Goal: Task Accomplishment & Management: Manage account settings

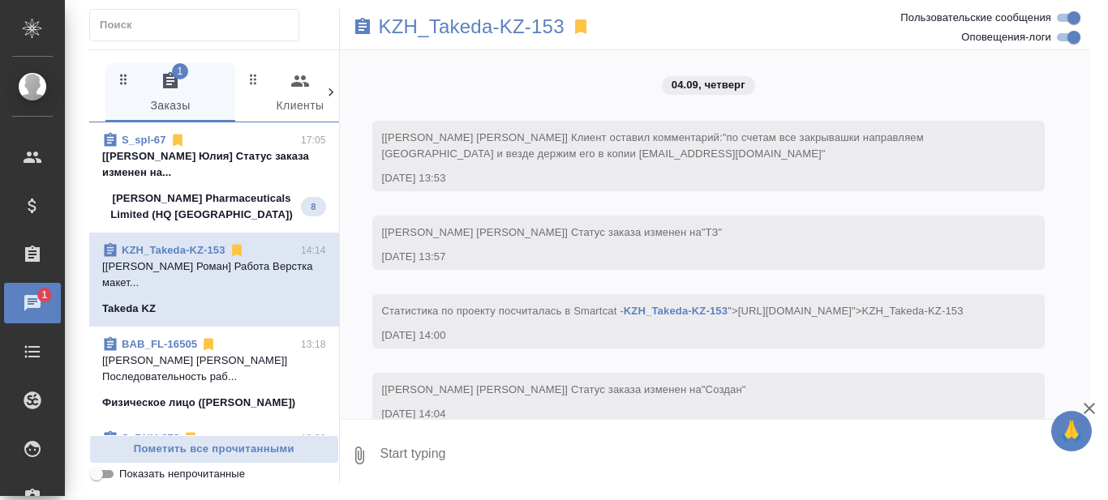
scroll to position [9160, 0]
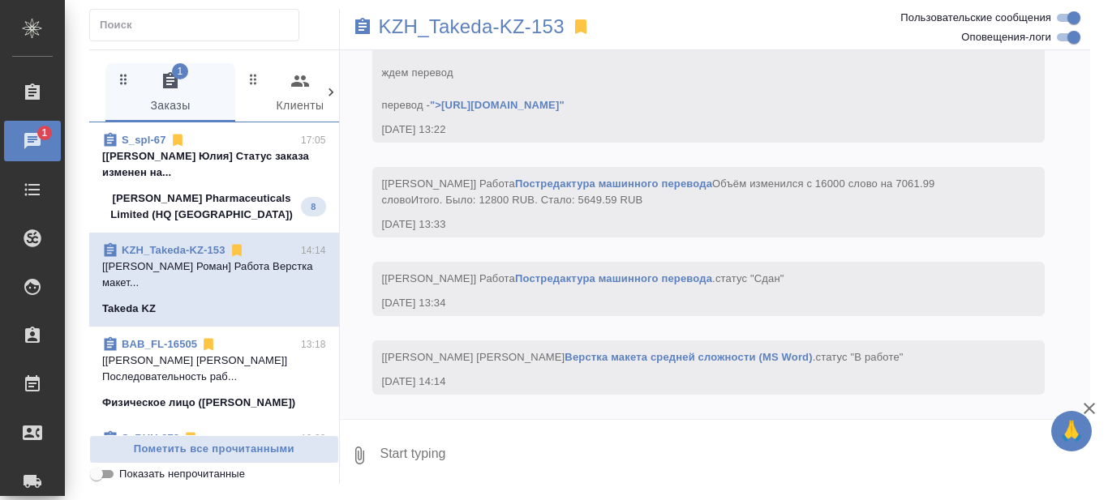
click at [221, 178] on p "[Белякова Юлия] Статус заказа изменен на..." at bounding box center [214, 164] width 224 height 32
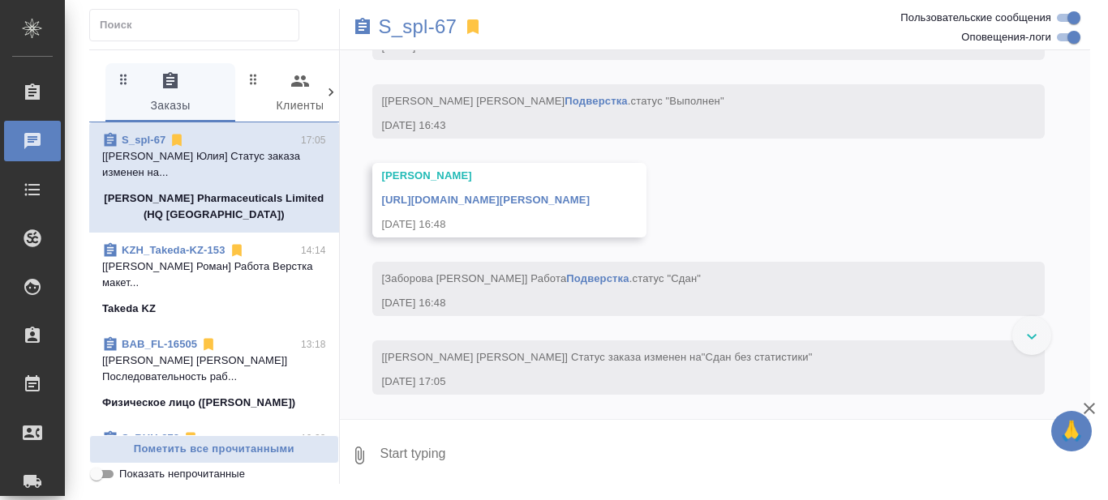
scroll to position [8664, 0]
click at [142, 136] on link "S_spl-67" at bounding box center [144, 140] width 44 height 12
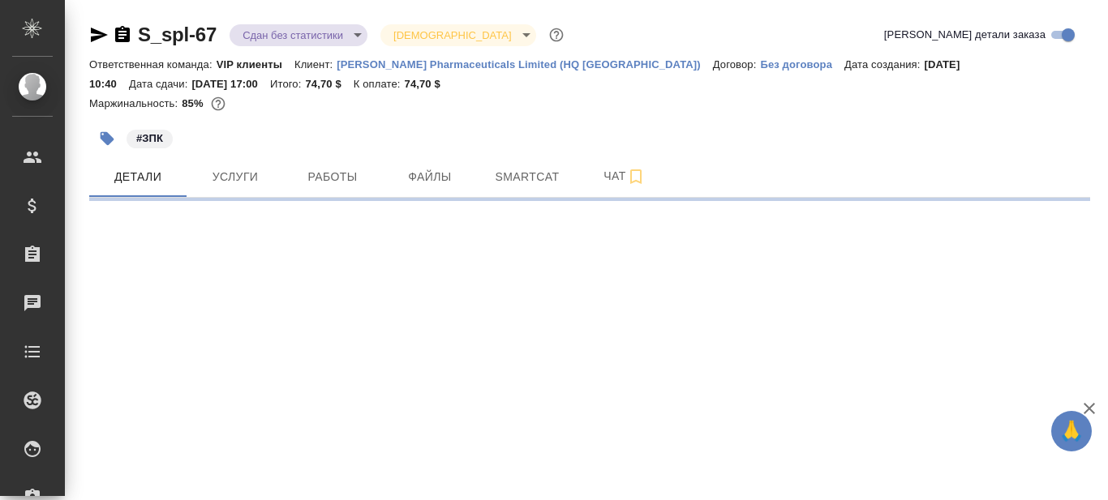
select select "RU"
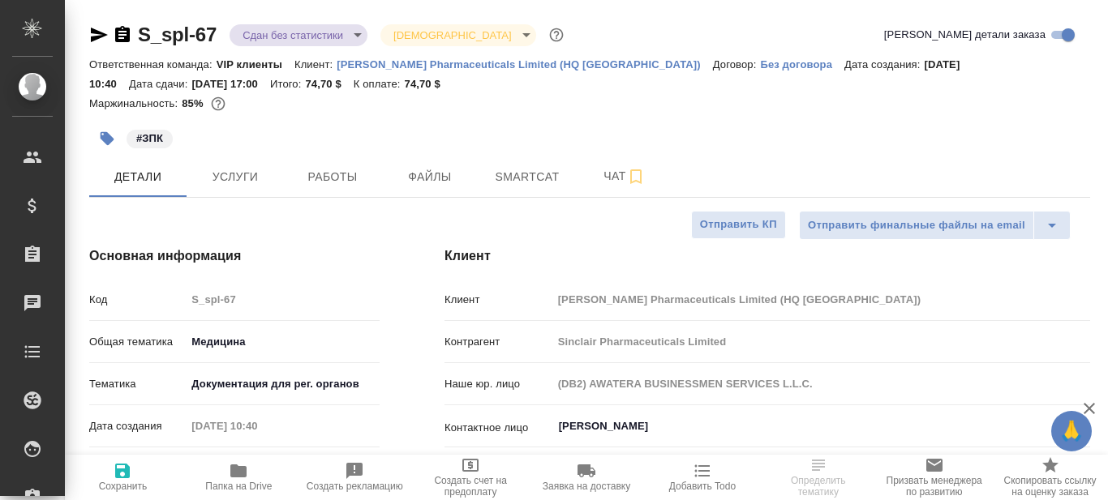
type textarea "x"
type input "Белякова [PERSON_NAME]"
type input "Переверзева Анна a.pereverzeva"
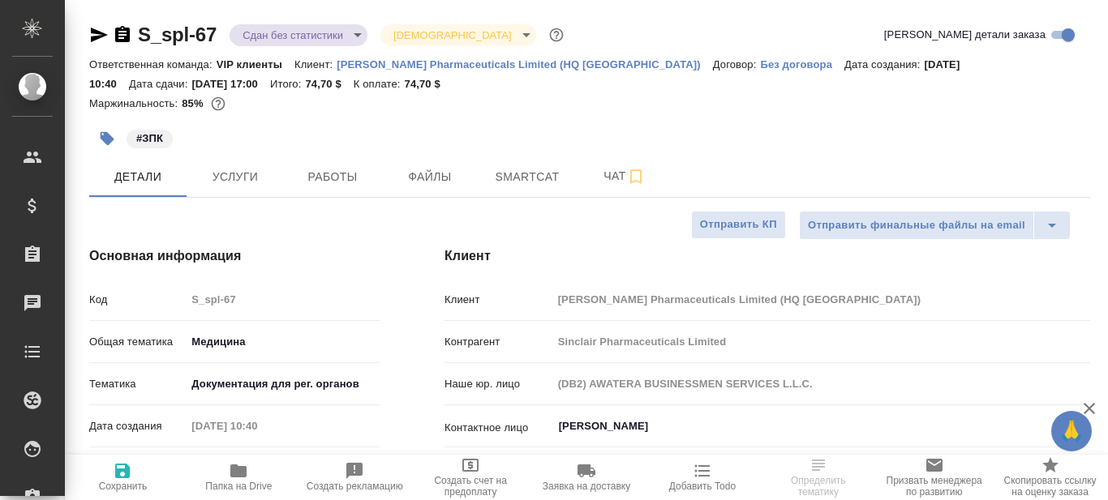
type textarea "x"
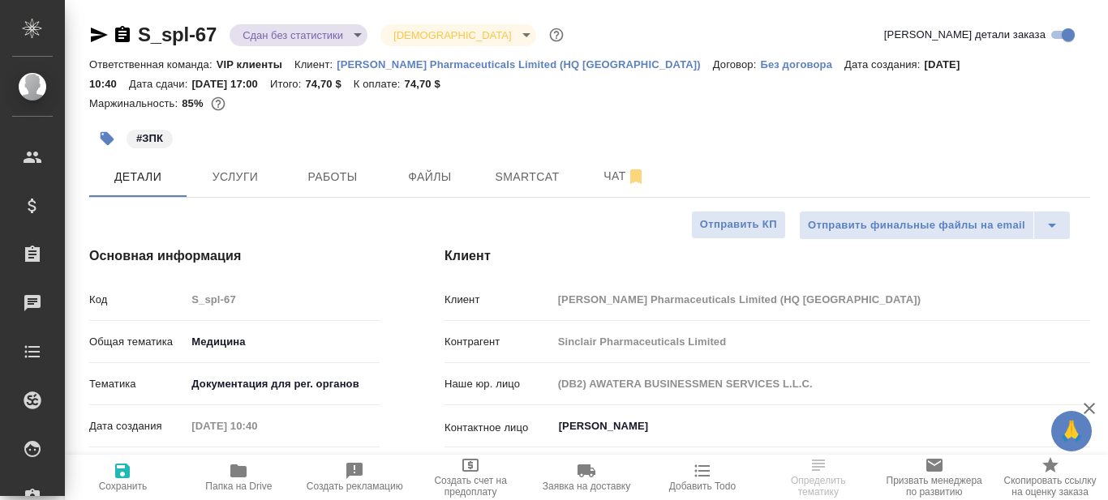
type textarea "x"
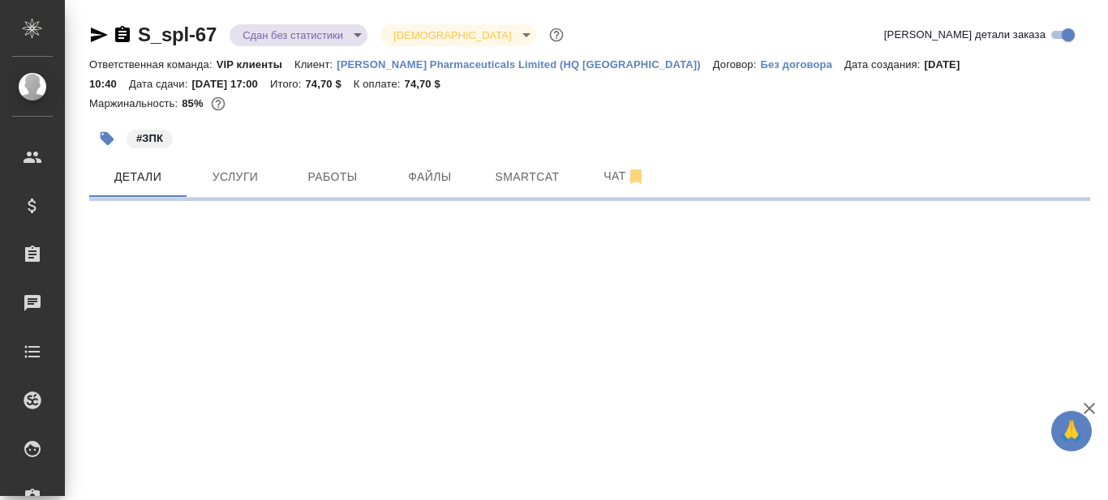
select select "RU"
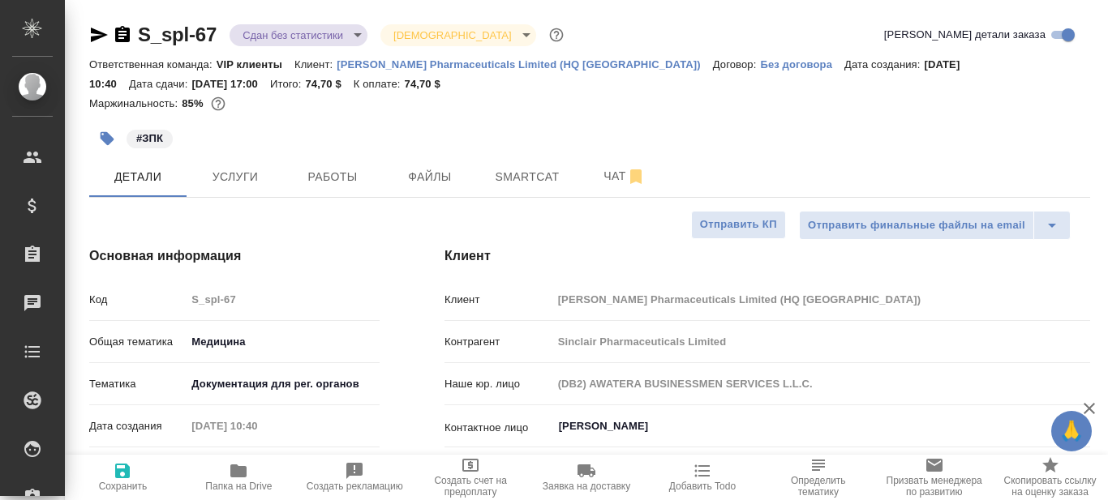
type textarea "x"
click at [241, 475] on icon "button" at bounding box center [238, 471] width 16 height 13
type textarea "x"
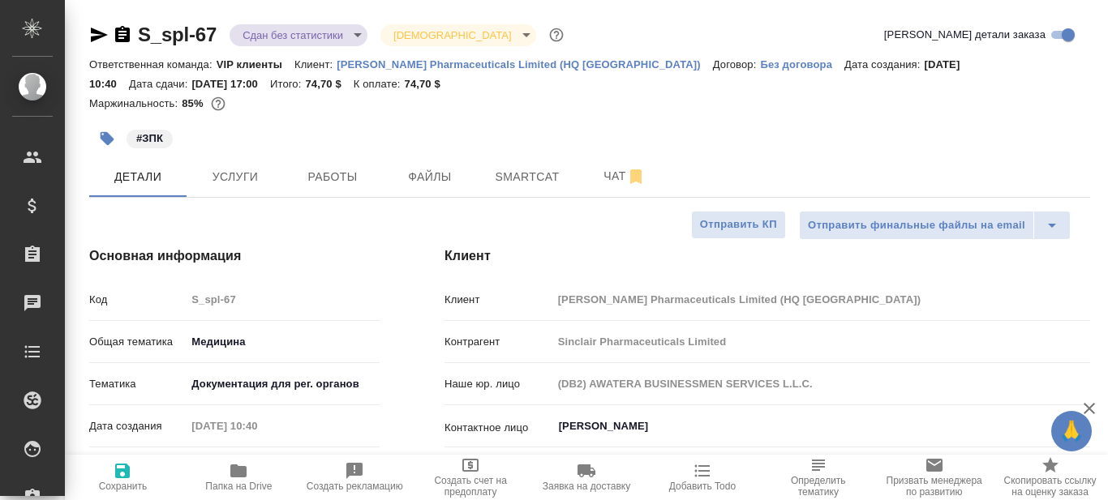
type textarea "x"
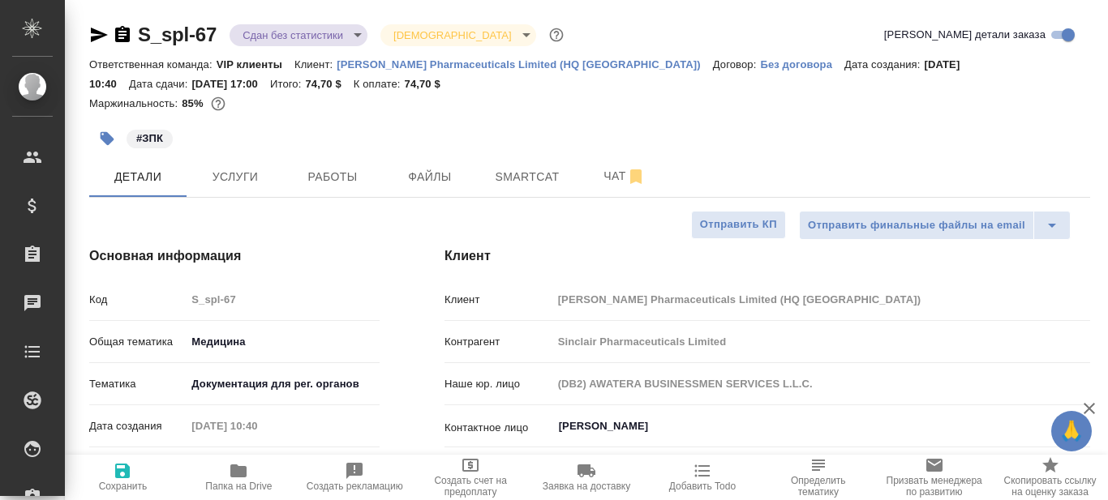
type textarea "x"
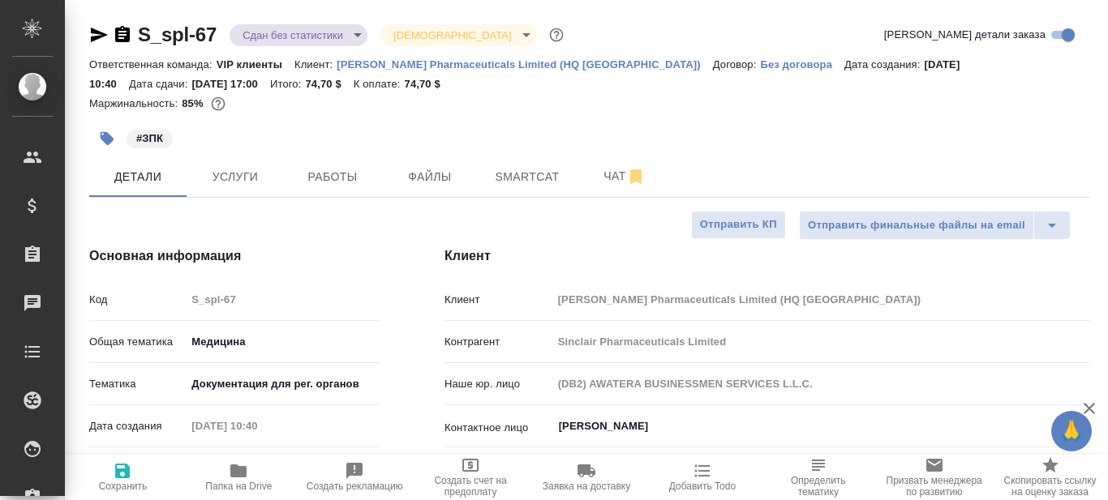
type textarea "x"
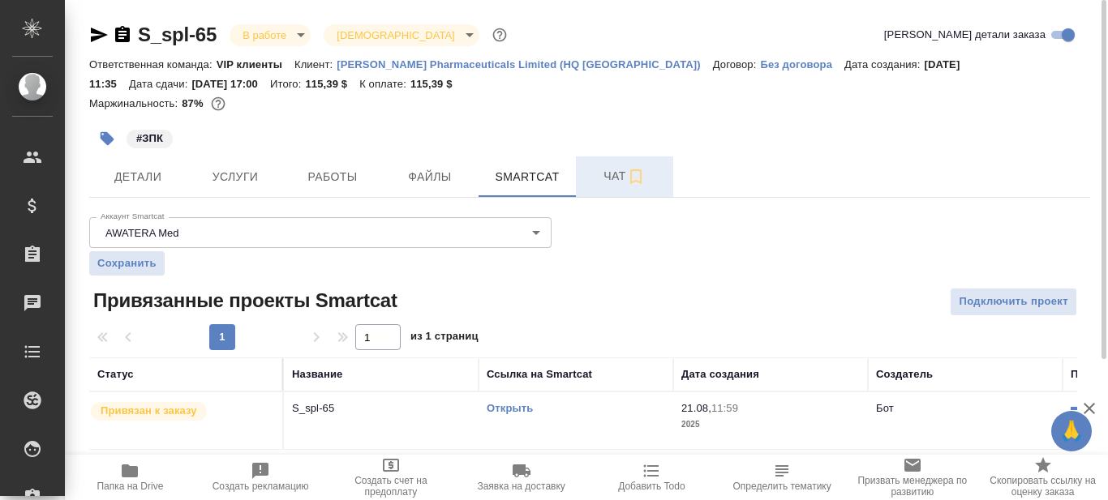
click at [602, 179] on span "Чат" at bounding box center [625, 176] width 78 height 20
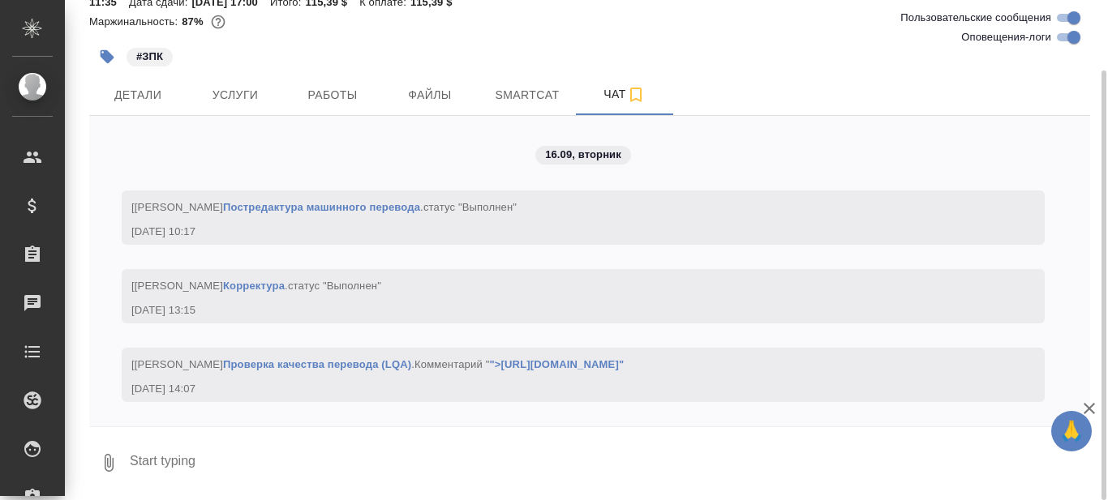
scroll to position [7046, 0]
click at [245, 456] on textarea at bounding box center [609, 463] width 962 height 55
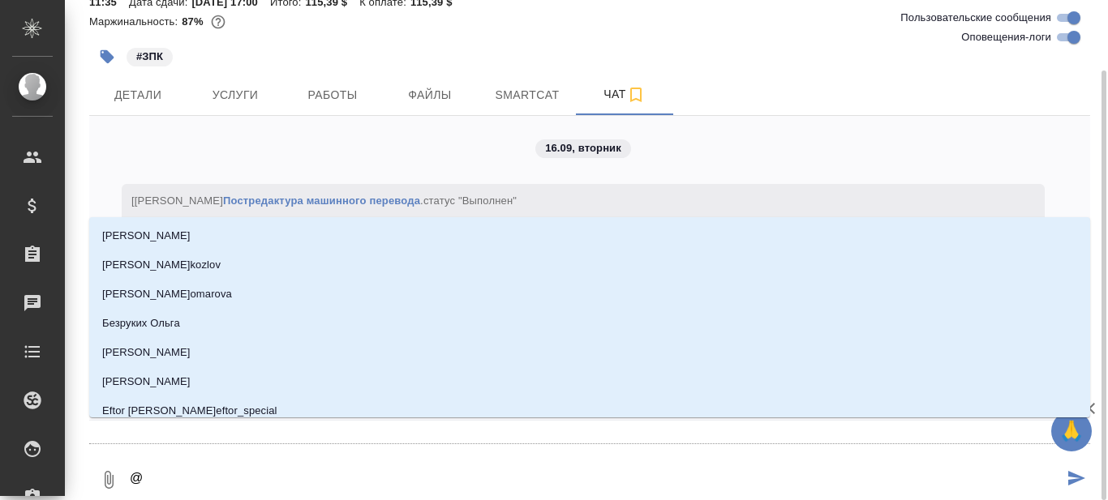
type textarea "@Б"
type input "Б"
type textarea "@Бе"
type input "Бе"
type textarea "@Бел"
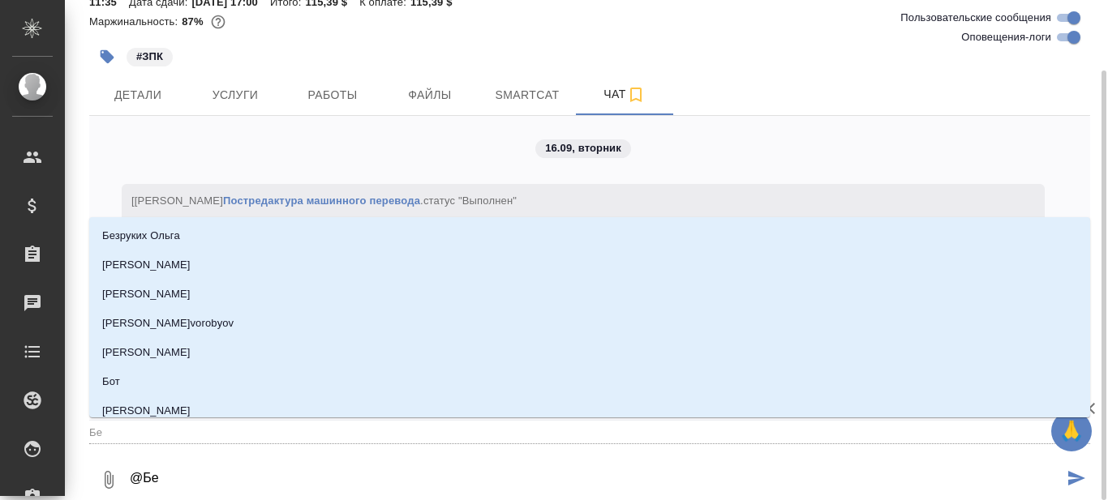
type input "Бел"
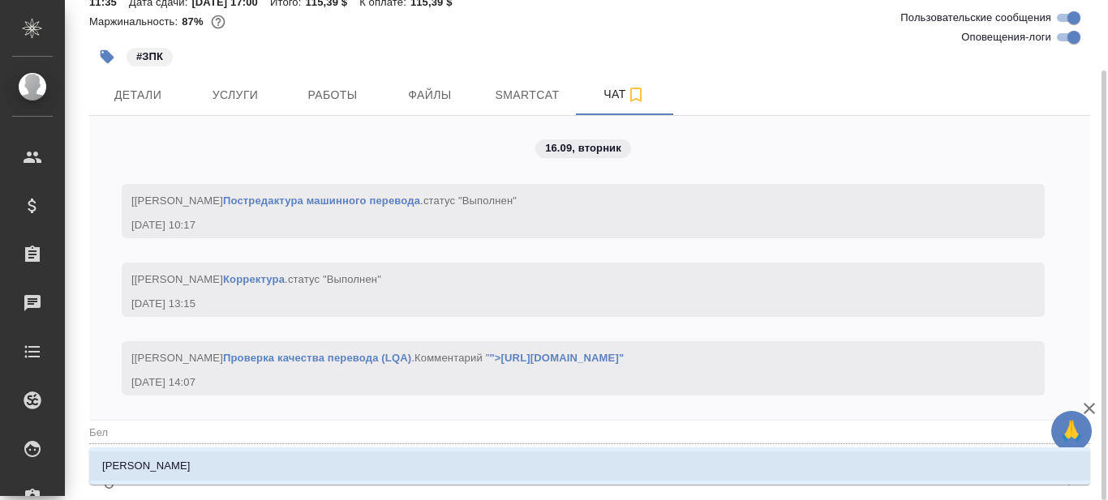
type textarea "@Беля"
type input "Беля"
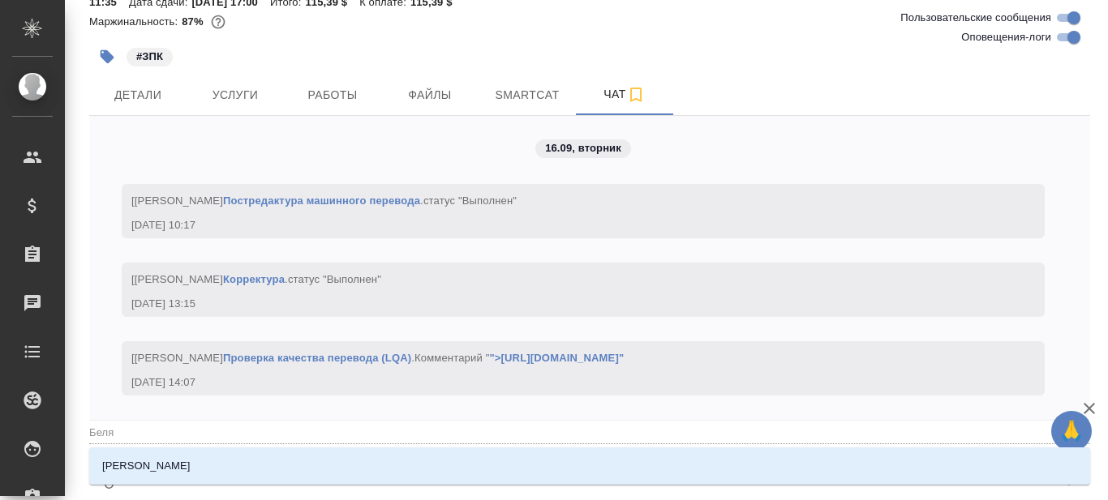
click at [239, 455] on li "[PERSON_NAME]" at bounding box center [589, 466] width 1001 height 29
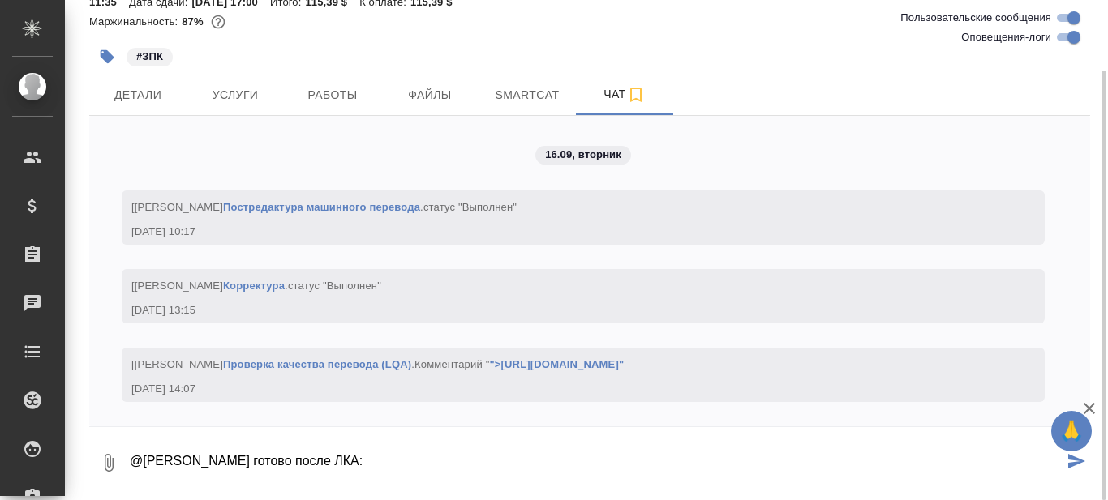
paste textarea "https://drive.awatera.com/s/BgoW8YwngLR9pjr"
type textarea "@Белякова Юлия готово после ЛКА: https://drive.awatera.com/s/BgoW8YwngLR9pjr"
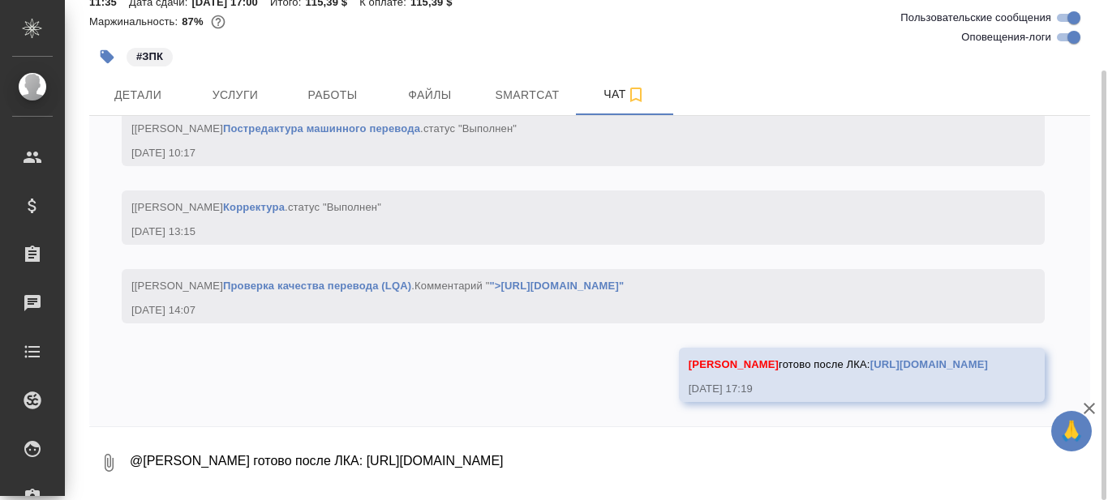
scroll to position [7124, 0]
click at [637, 95] on icon "button" at bounding box center [635, 94] width 19 height 19
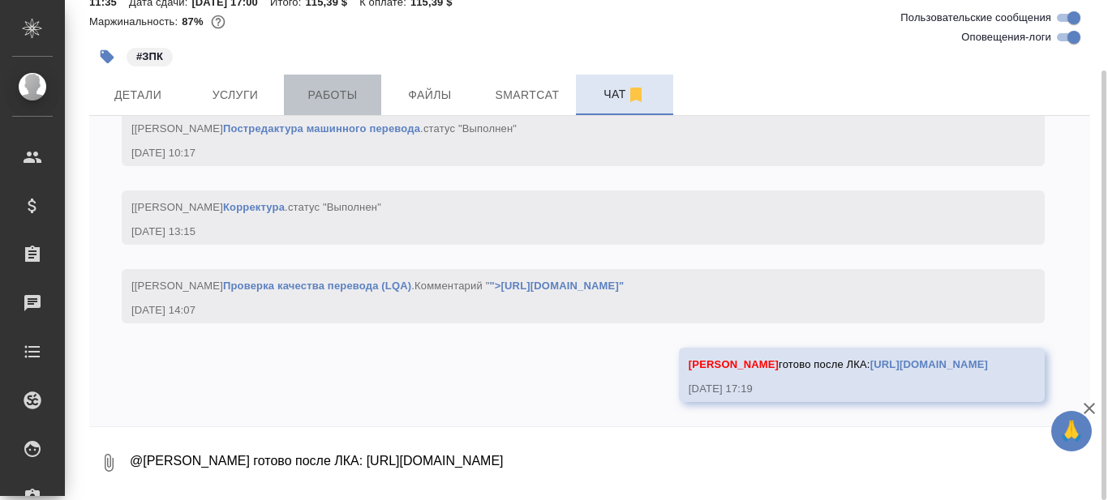
click at [348, 96] on span "Работы" at bounding box center [333, 95] width 78 height 20
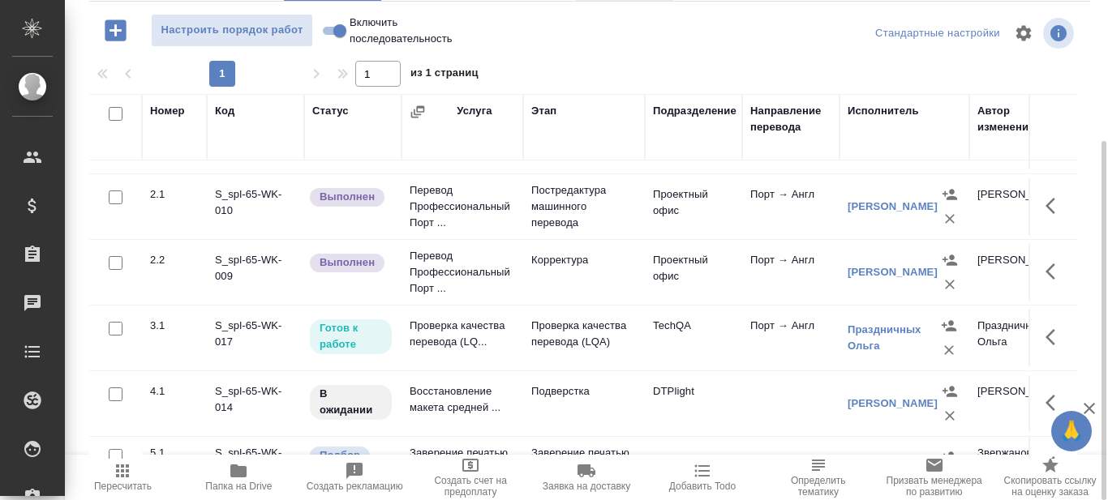
scroll to position [101, 0]
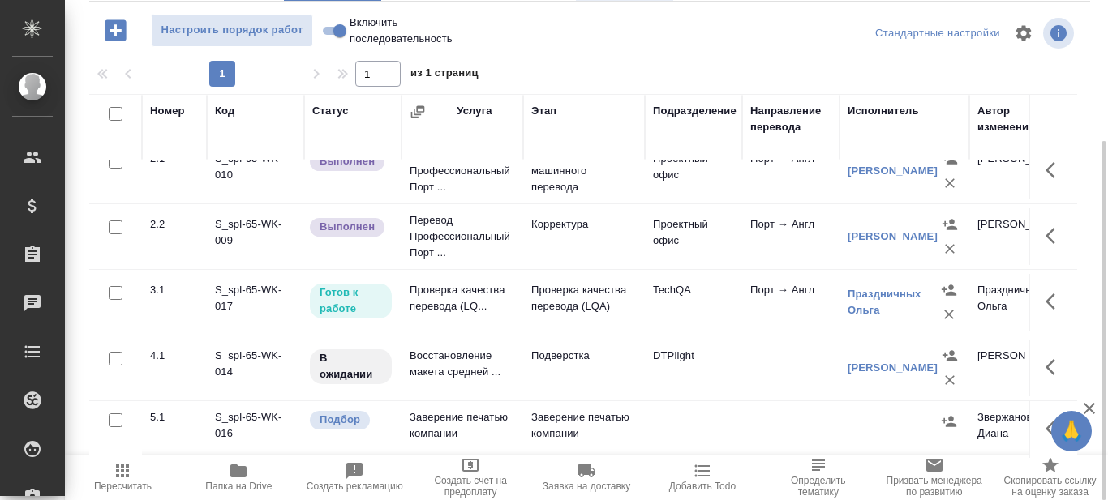
click at [449, 286] on td "Проверка качества перевода (LQ..." at bounding box center [462, 302] width 122 height 57
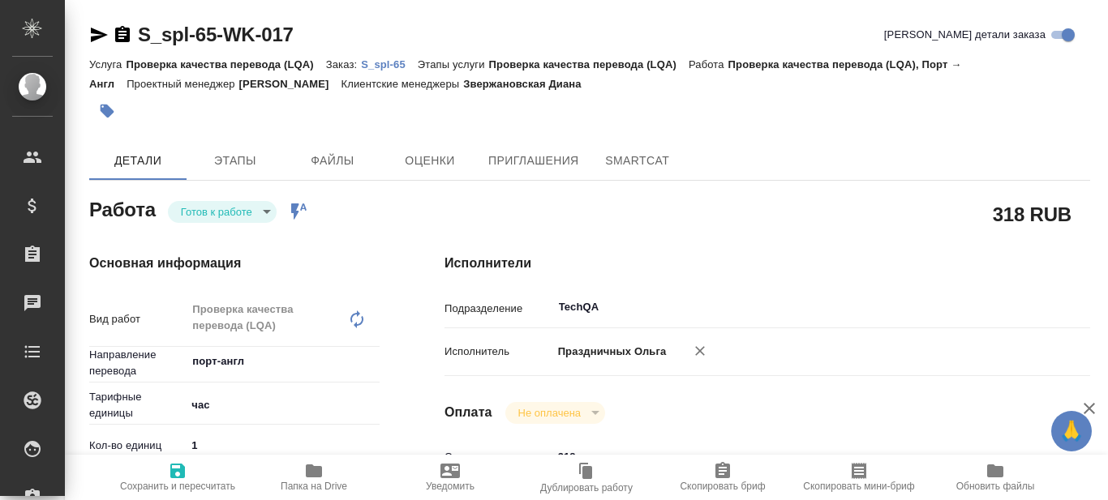
type textarea "x"
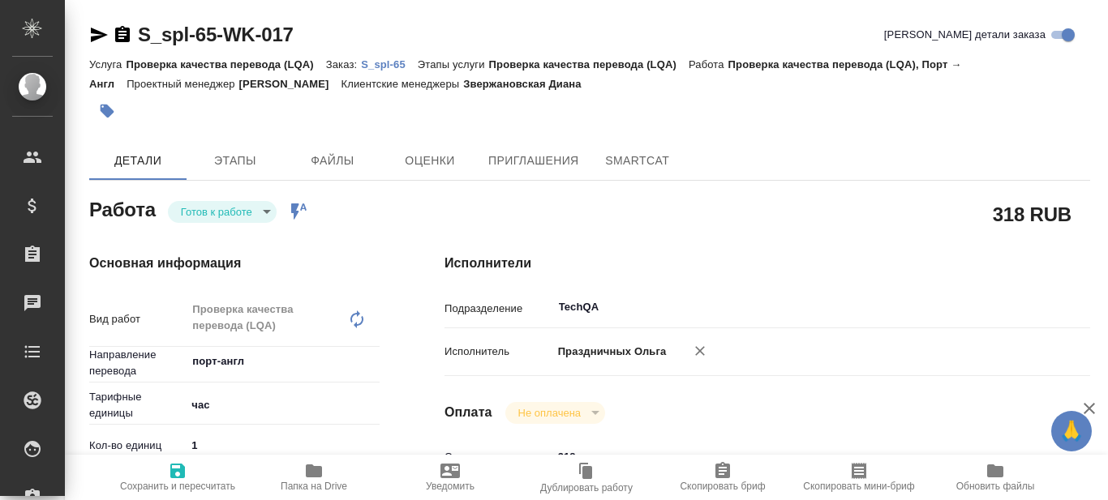
type textarea "x"
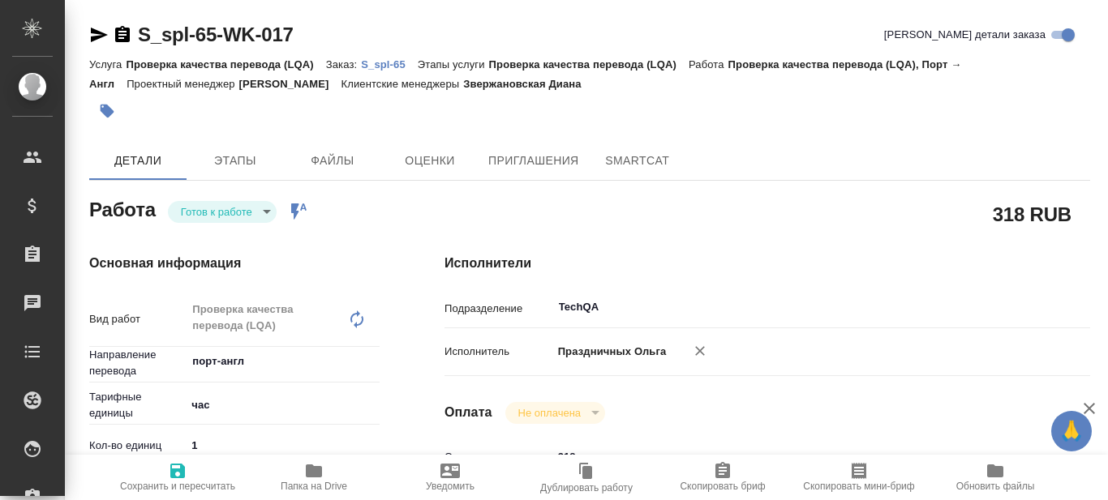
type textarea "x"
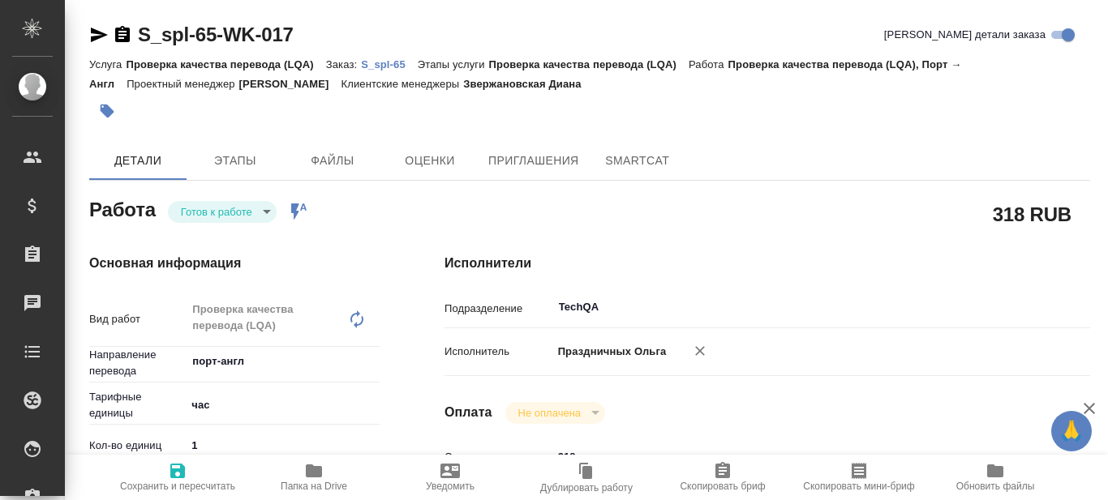
type textarea "x"
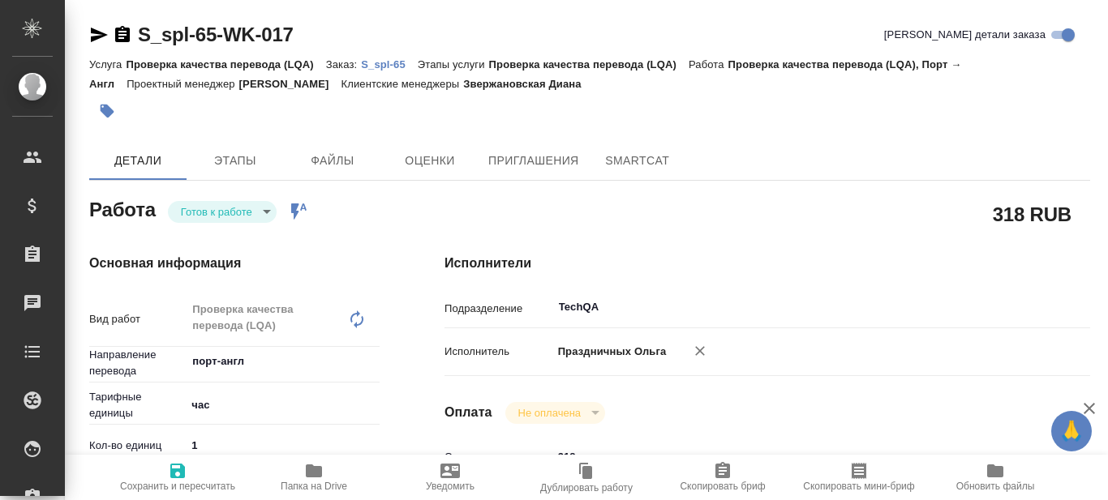
type textarea "x"
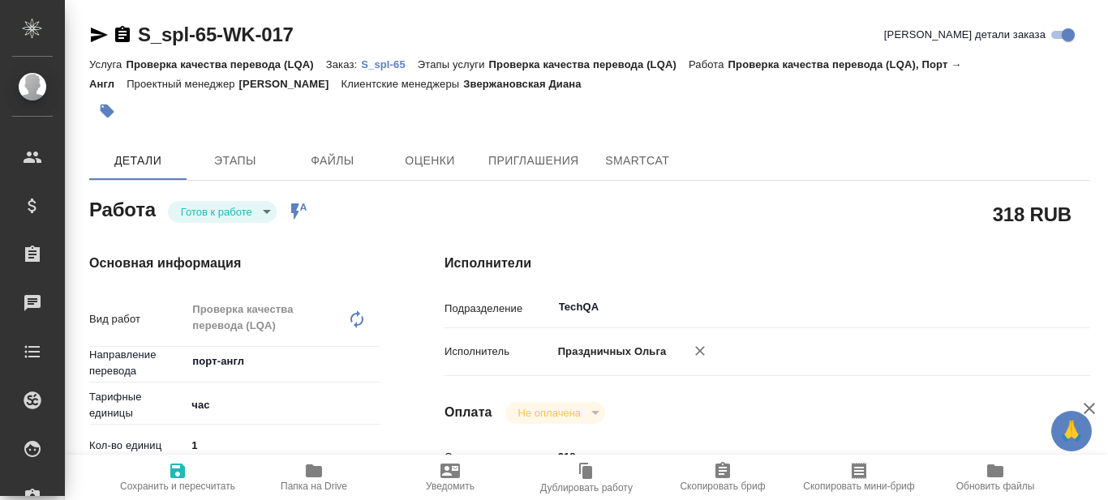
type textarea "x"
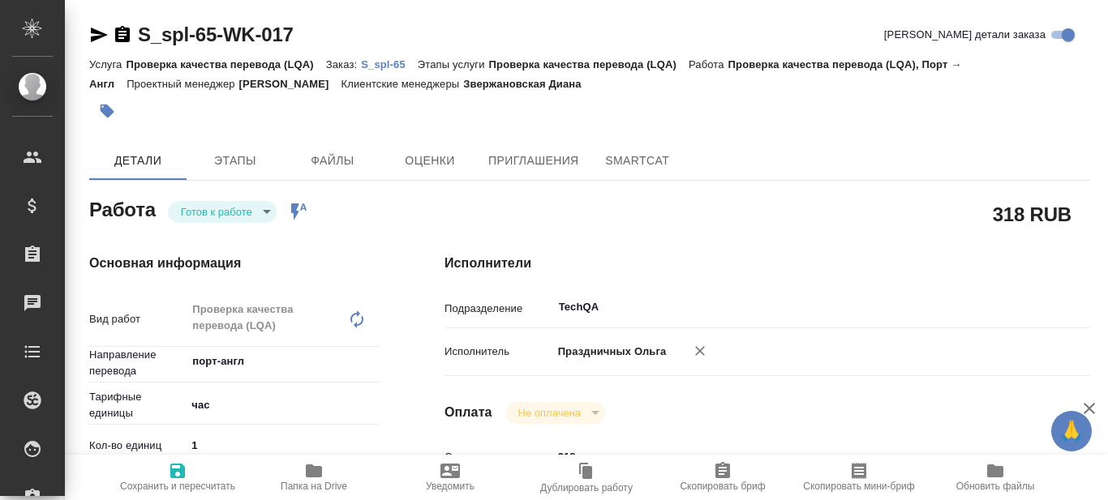
type textarea "x"
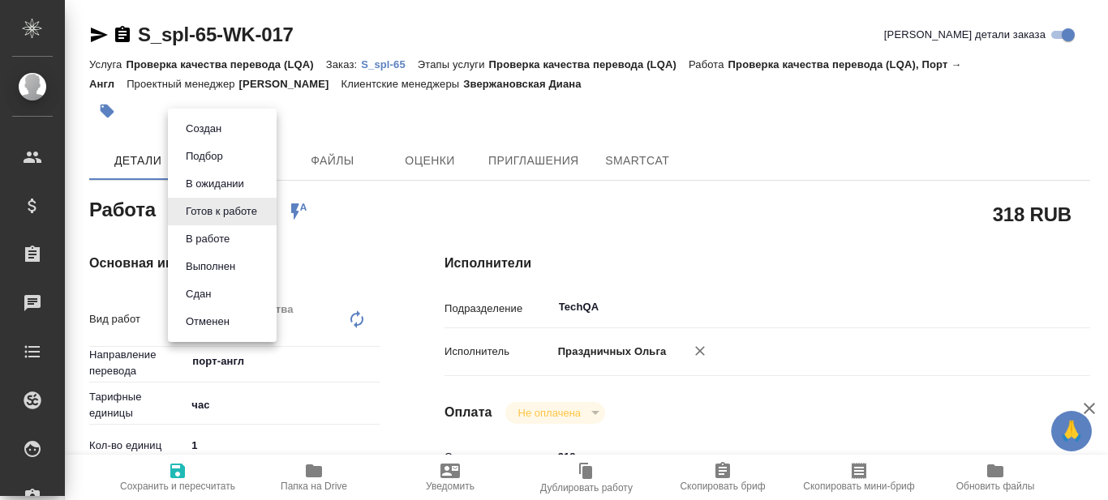
click at [260, 215] on body "🙏 .cls-1 fill:#fff; AWATERA Prazdnichnykh [PERSON_NAME] Спецификации Заказы 0 Ч…" at bounding box center [554, 250] width 1108 height 500
click at [223, 290] on li "Сдан" at bounding box center [222, 295] width 109 height 28
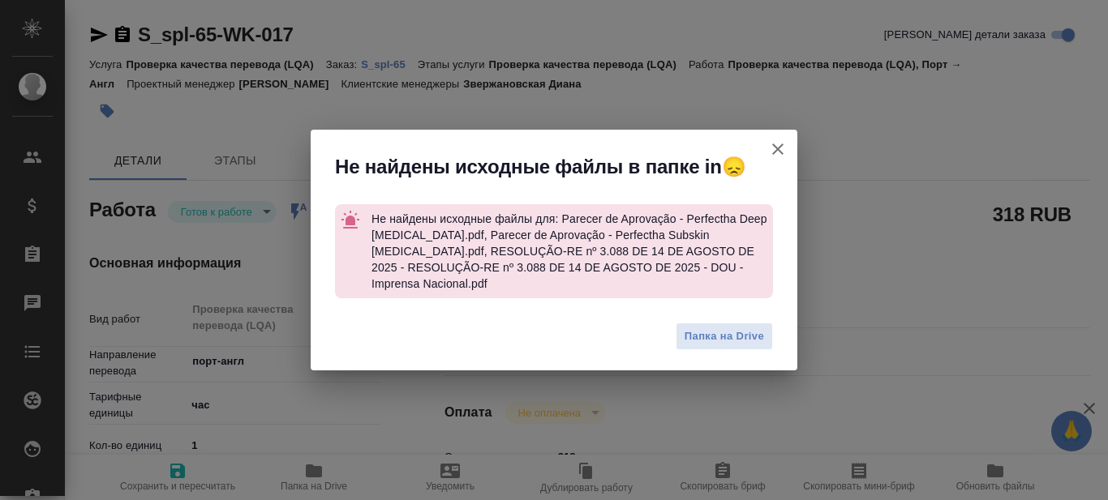
type textarea "x"
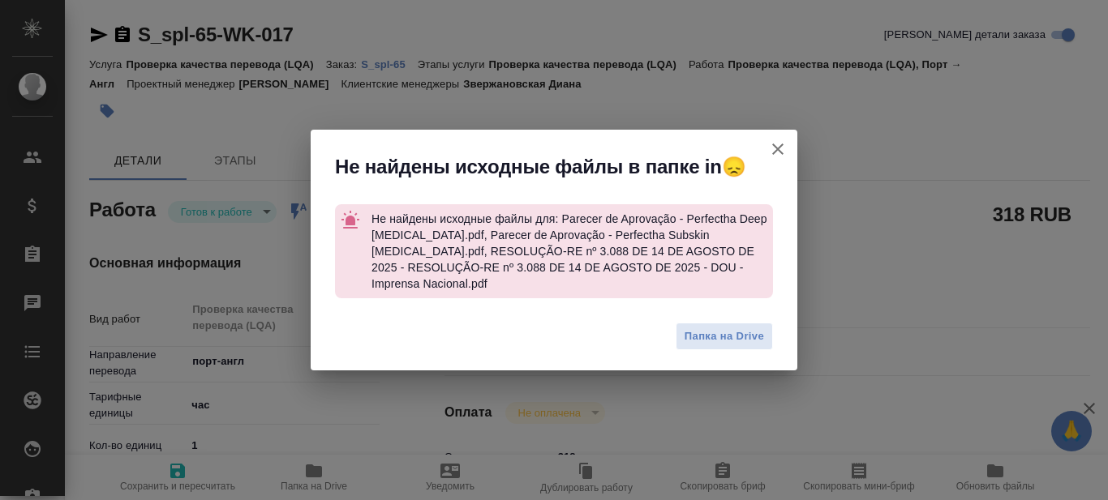
type textarea "x"
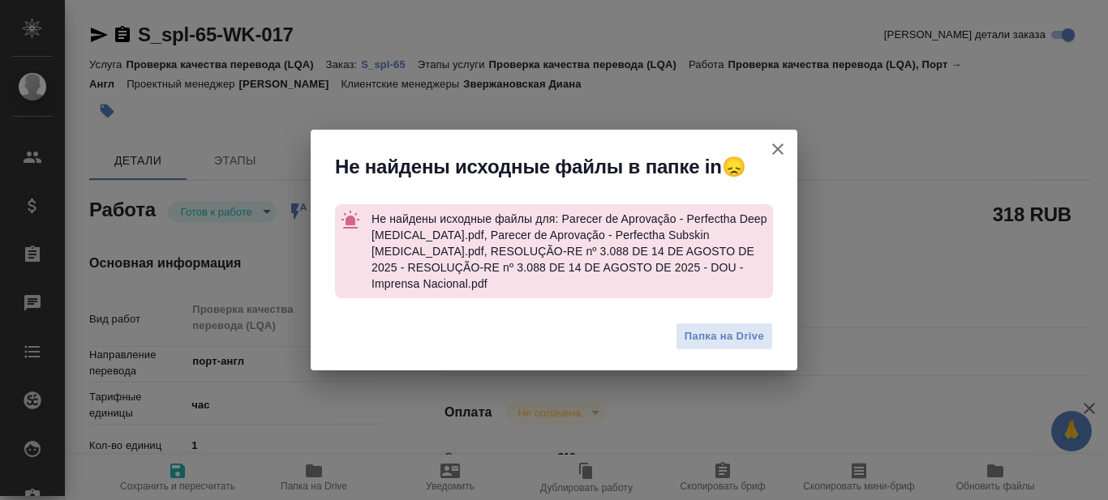
type textarea "x"
